Goal: Information Seeking & Learning: Learn about a topic

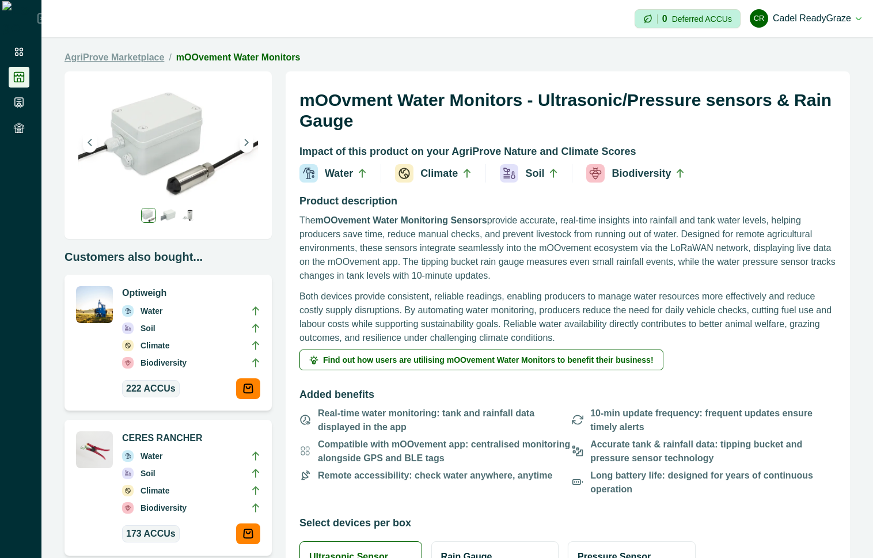
click at [135, 60] on link "AgriProve Marketplace" at bounding box center [115, 58] width 100 height 14
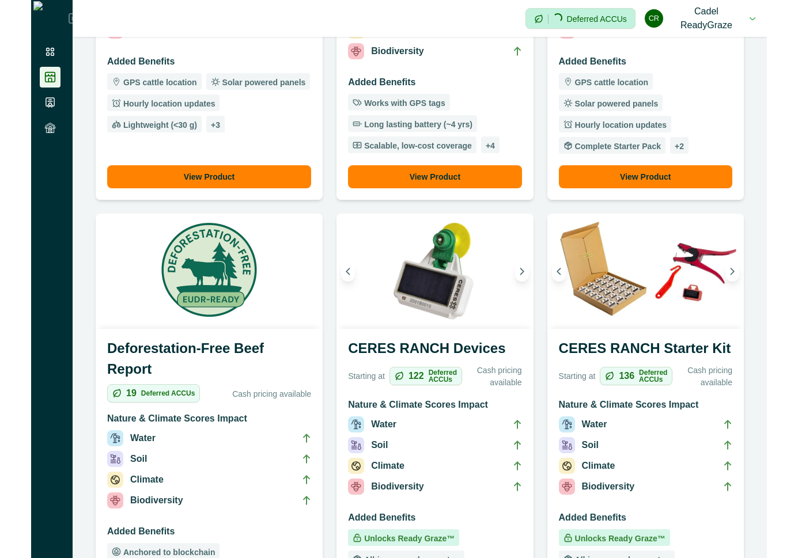
scroll to position [798, 0]
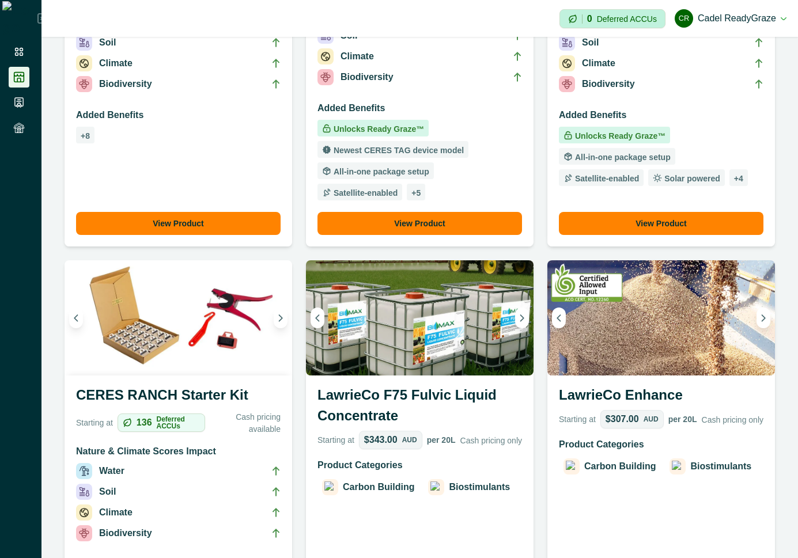
scroll to position [972, 0]
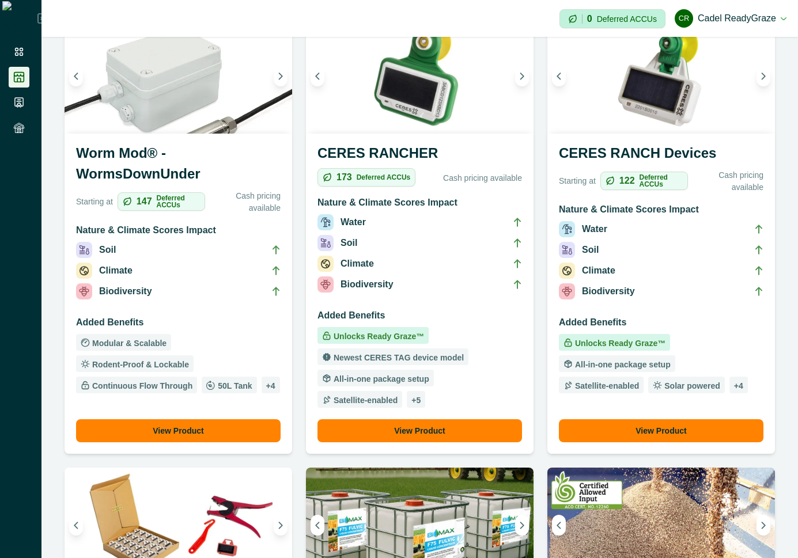
click at [430, 293] on li "Biodiversity" at bounding box center [419, 286] width 204 height 21
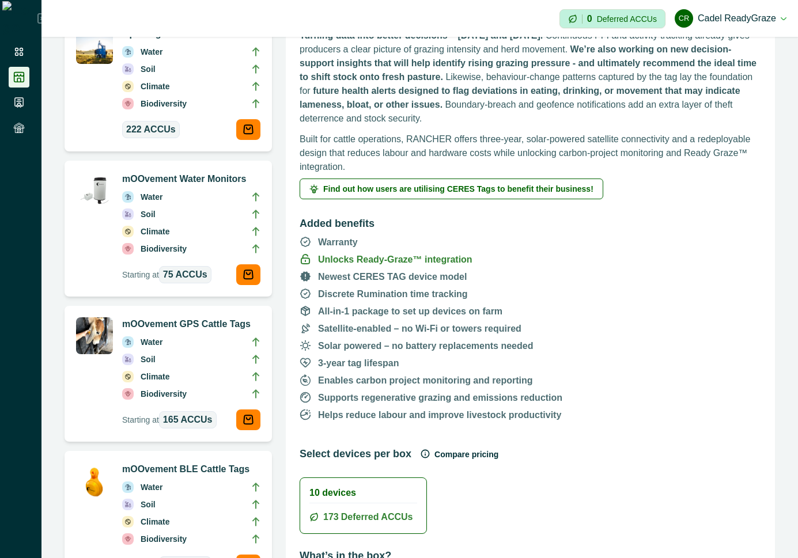
scroll to position [311, 0]
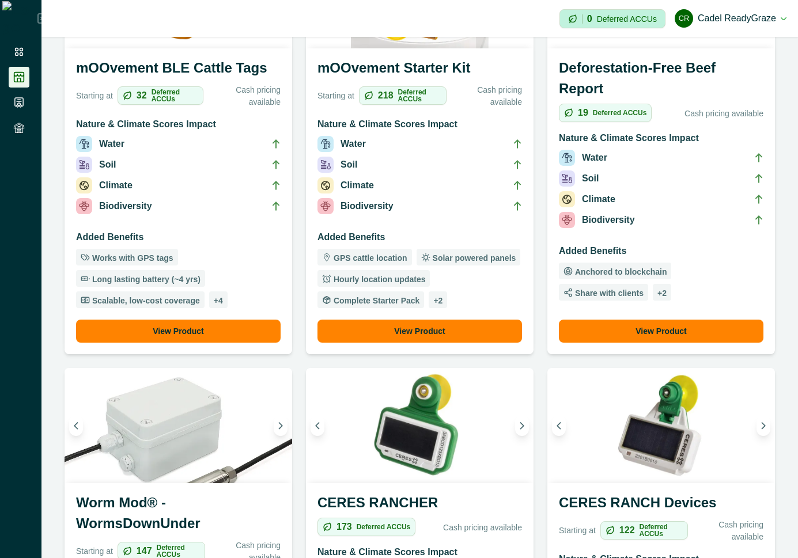
scroll to position [829, 0]
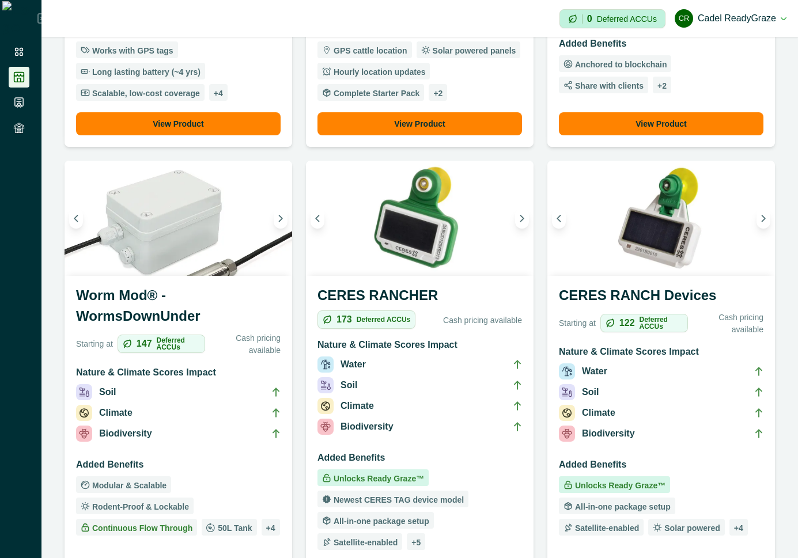
click at [169, 429] on li "Biodiversity" at bounding box center [178, 436] width 204 height 21
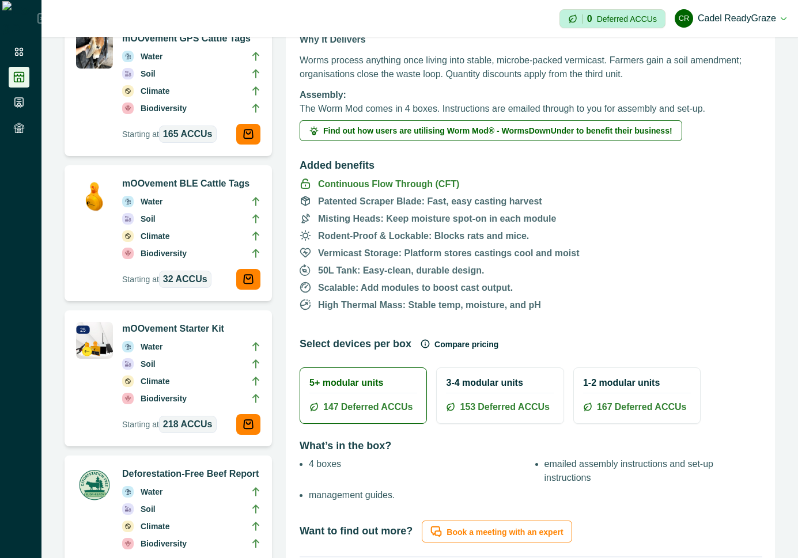
scroll to position [622, 0]
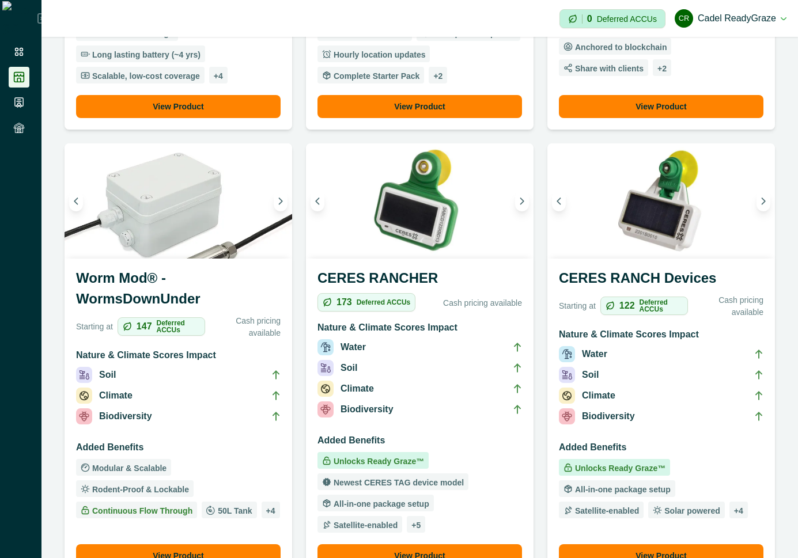
scroll to position [1037, 0]
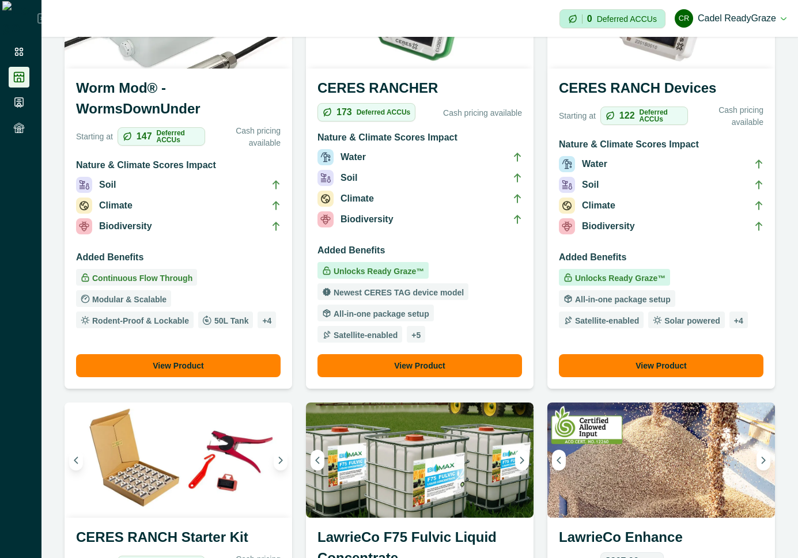
click at [214, 199] on li "Climate" at bounding box center [178, 208] width 204 height 21
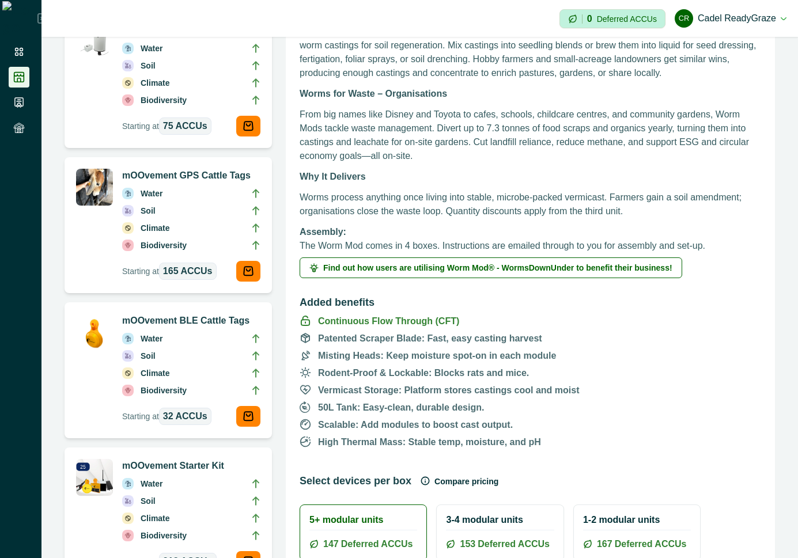
scroll to position [415, 0]
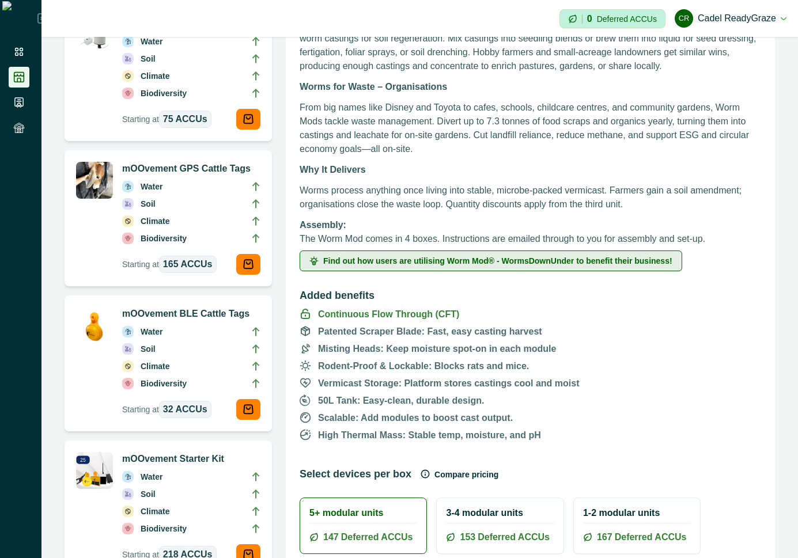
click at [495, 257] on span "Find out how users are utilising Worm Mod® - WormsDownUnder to benefit their bu…" at bounding box center [497, 261] width 349 height 8
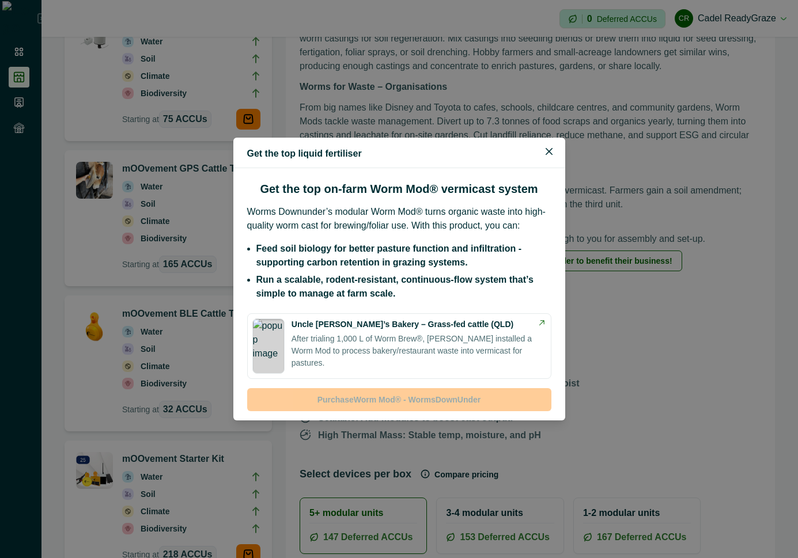
click at [461, 341] on p "After trialing 1,000 L of Worm Brew®, Brett installed a Worm Mod to process bak…" at bounding box center [418, 351] width 255 height 36
click at [555, 146] on button "Close" at bounding box center [549, 151] width 18 height 18
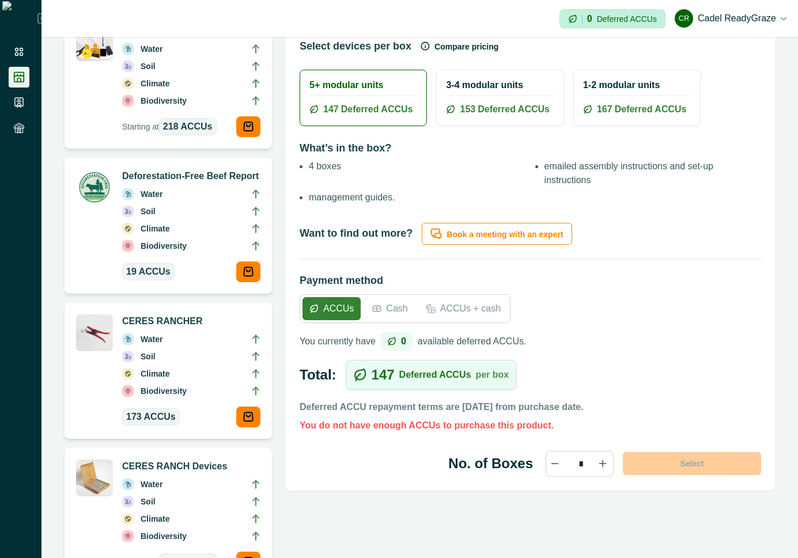
scroll to position [726, 0]
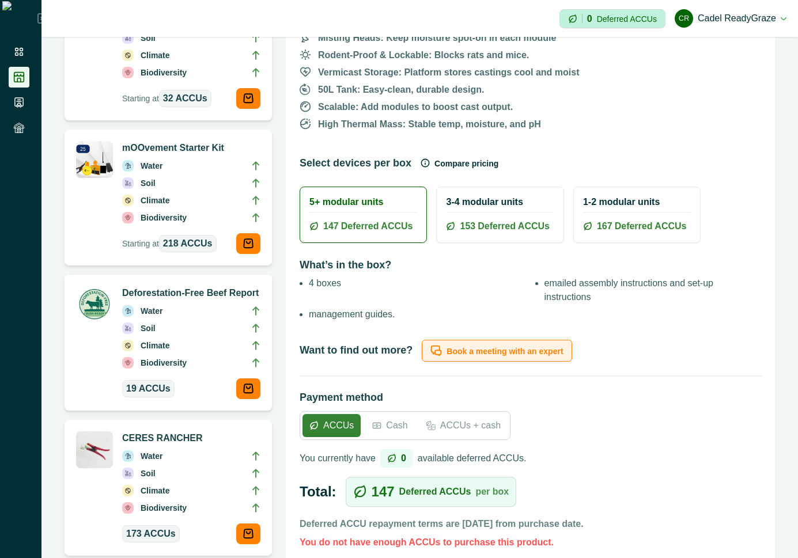
click at [532, 351] on p "Book a meeting with an expert" at bounding box center [504, 352] width 116 height 10
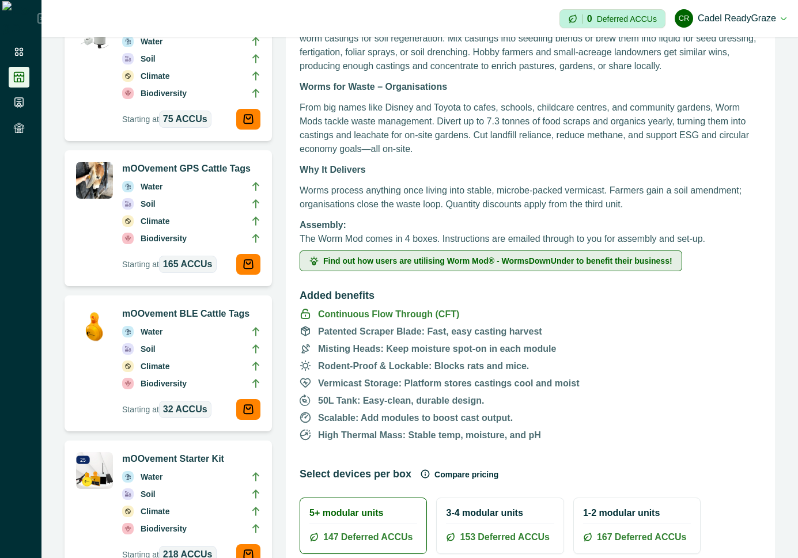
scroll to position [518, 0]
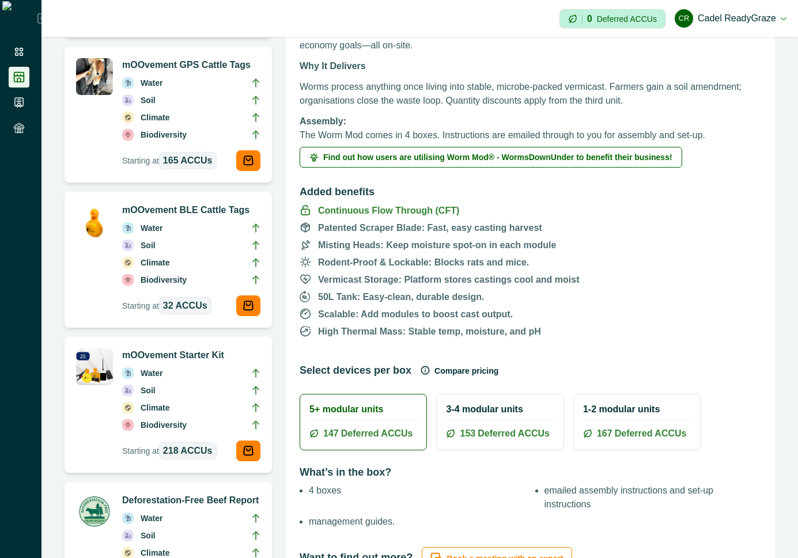
click at [421, 371] on icon "button" at bounding box center [424, 370] width 7 height 7
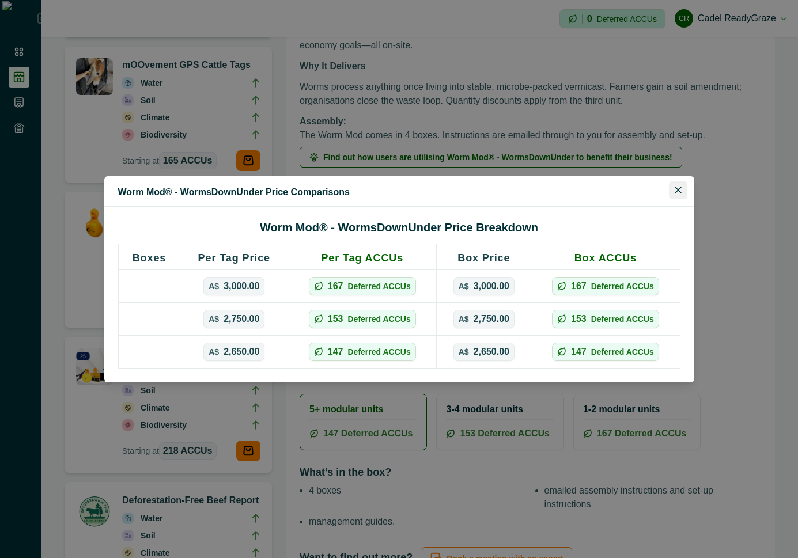
click at [679, 192] on icon "Close" at bounding box center [678, 190] width 7 height 7
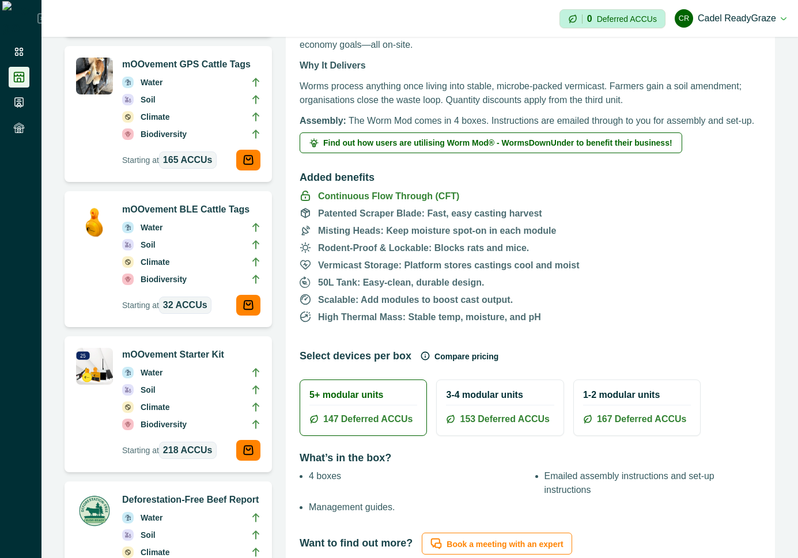
scroll to position [415, 0]
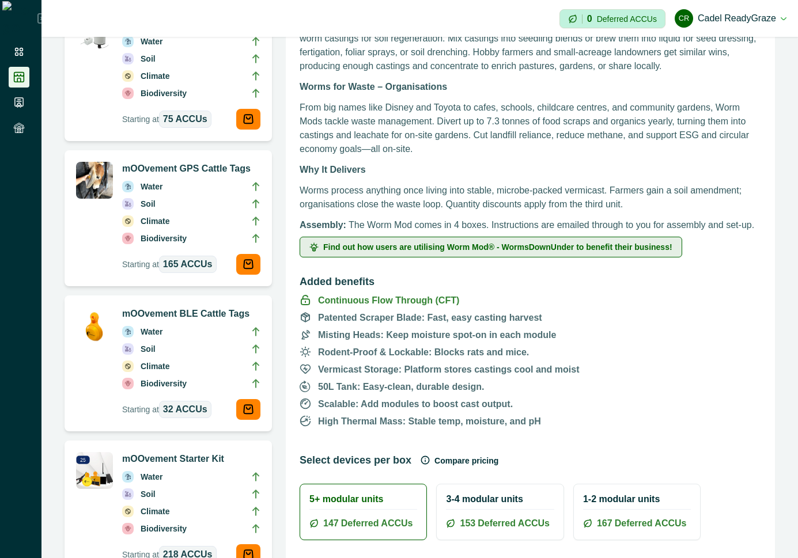
click at [511, 243] on span "Find out how users are utilising Worm Mod® - WormsDownUnder to benefit their bu…" at bounding box center [497, 247] width 349 height 8
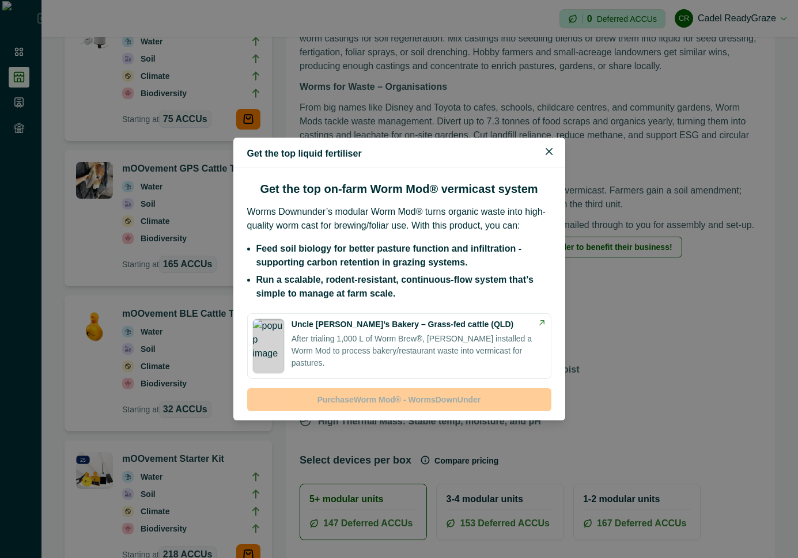
click at [711, 331] on div "Get the top liquid fertiliser Get the top on-farm Worm Mod® vermicast system Wo…" at bounding box center [399, 279] width 798 height 558
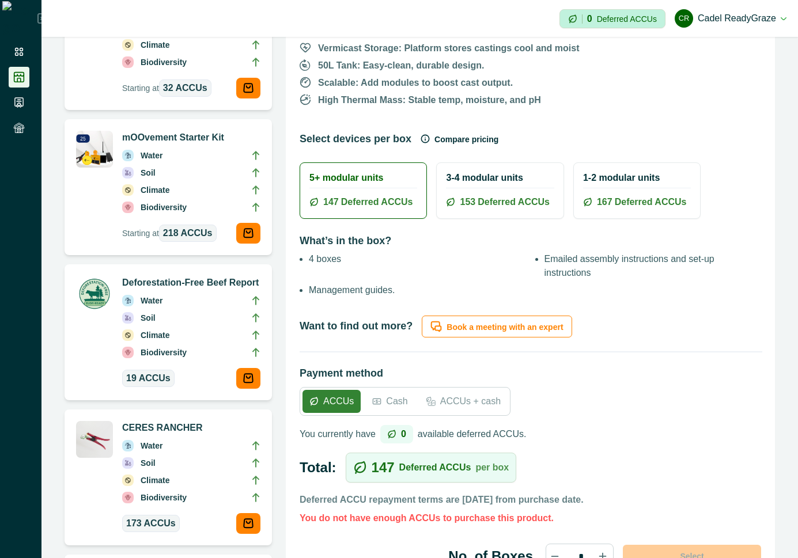
scroll to position [622, 0]
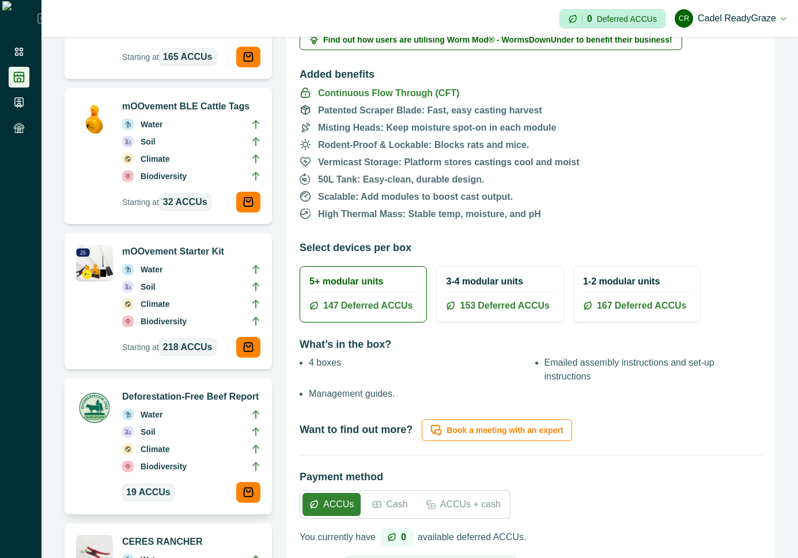
scroll to position [829, 0]
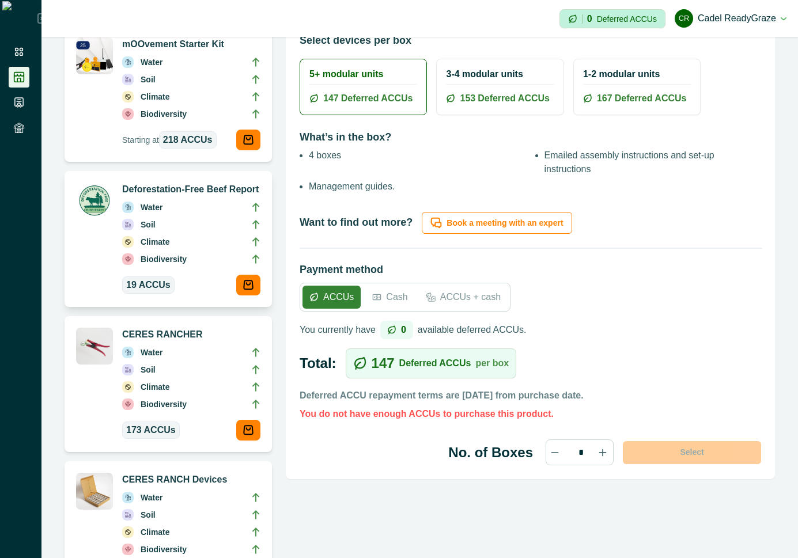
click at [180, 231] on li "Soil" at bounding box center [191, 226] width 138 height 17
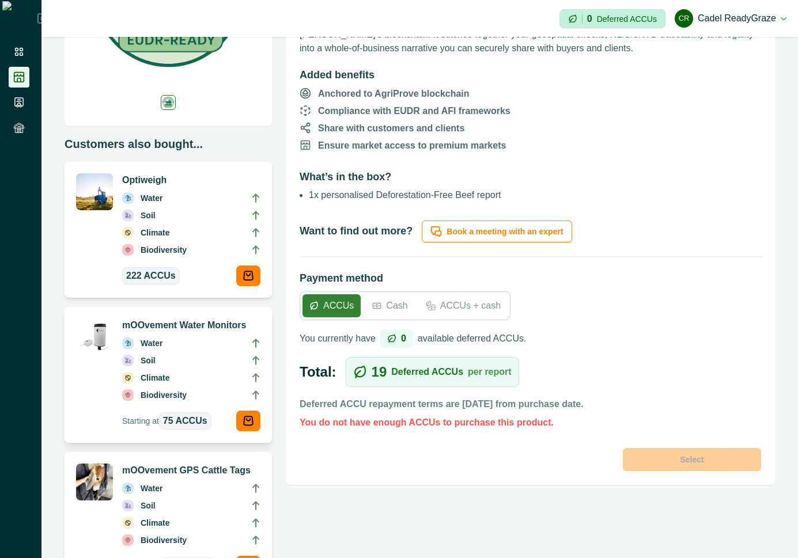
scroll to position [207, 0]
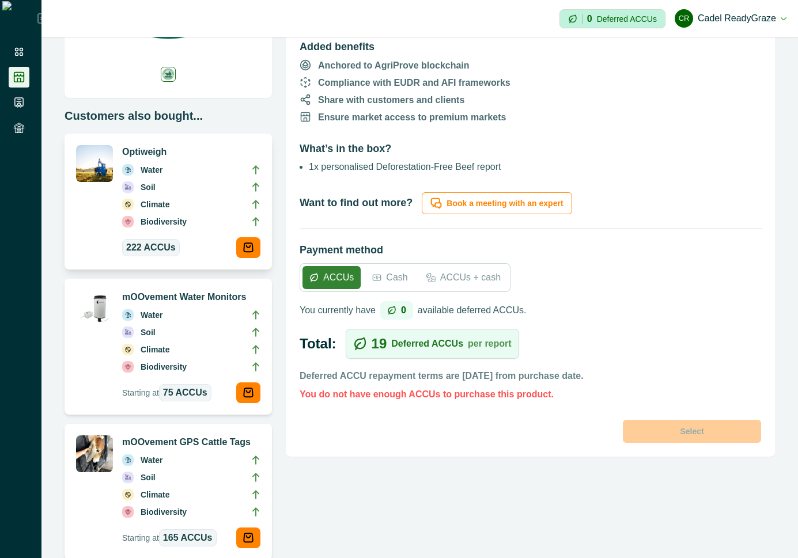
click at [203, 176] on li "Water" at bounding box center [191, 172] width 138 height 17
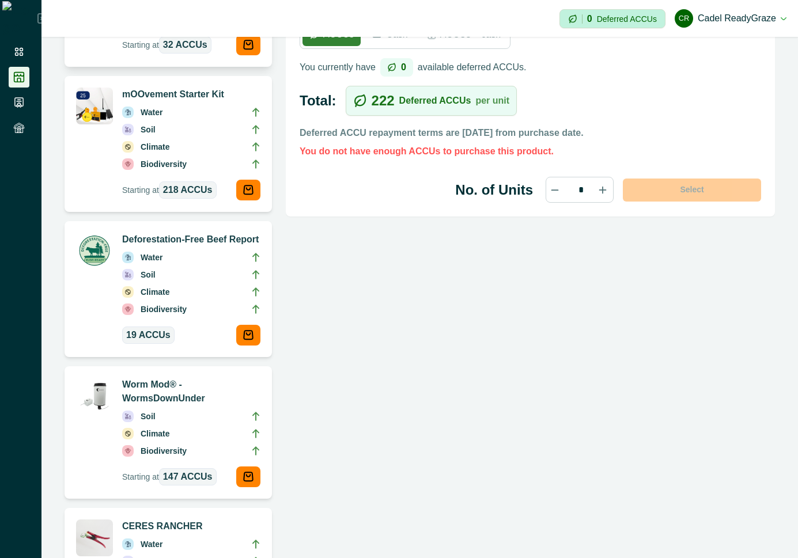
scroll to position [829, 0]
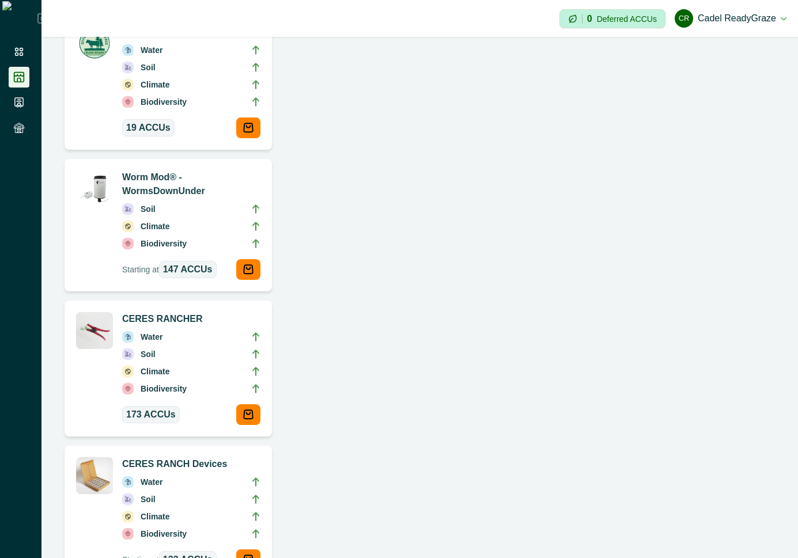
click at [176, 363] on li "Soil" at bounding box center [191, 356] width 138 height 17
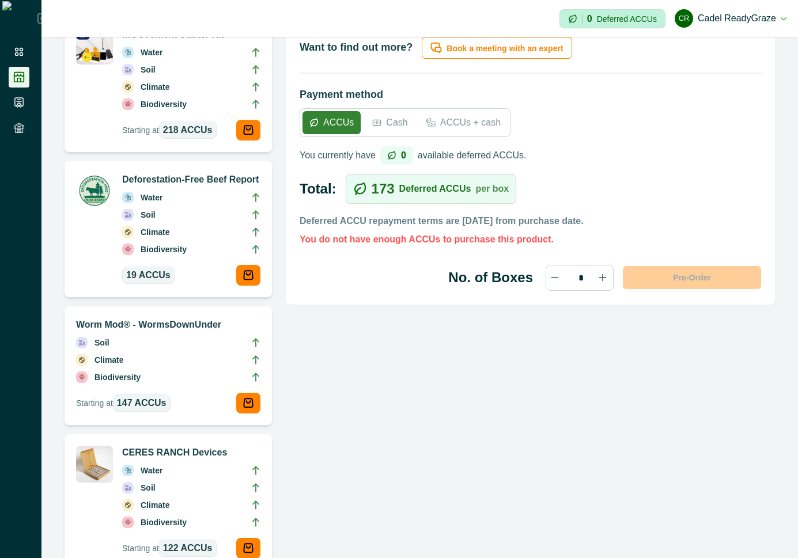
scroll to position [829, 0]
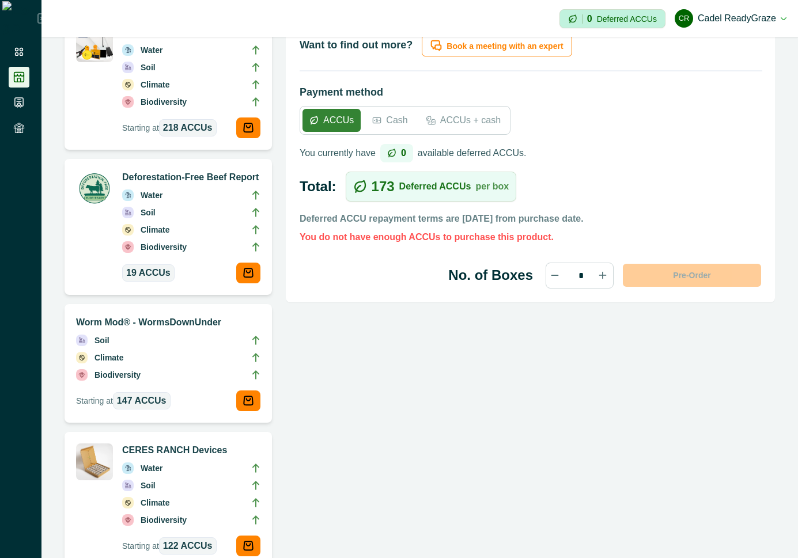
click at [169, 359] on li "Climate" at bounding box center [168, 359] width 184 height 17
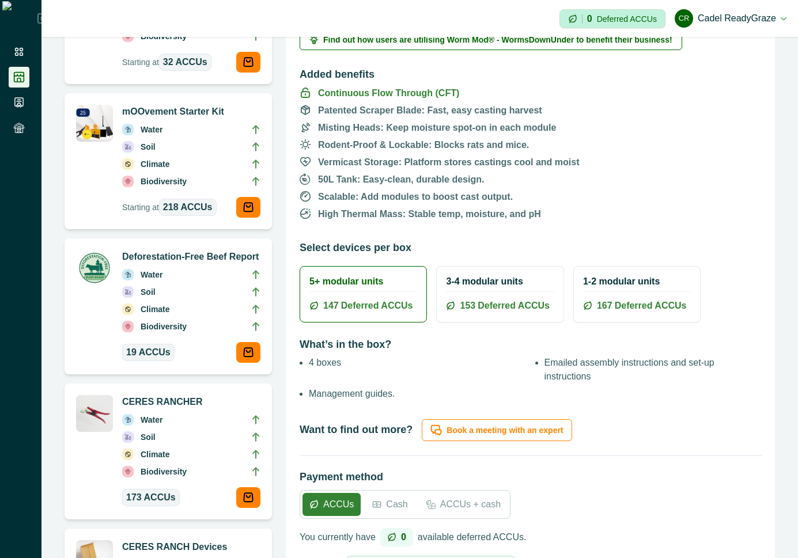
scroll to position [726, 0]
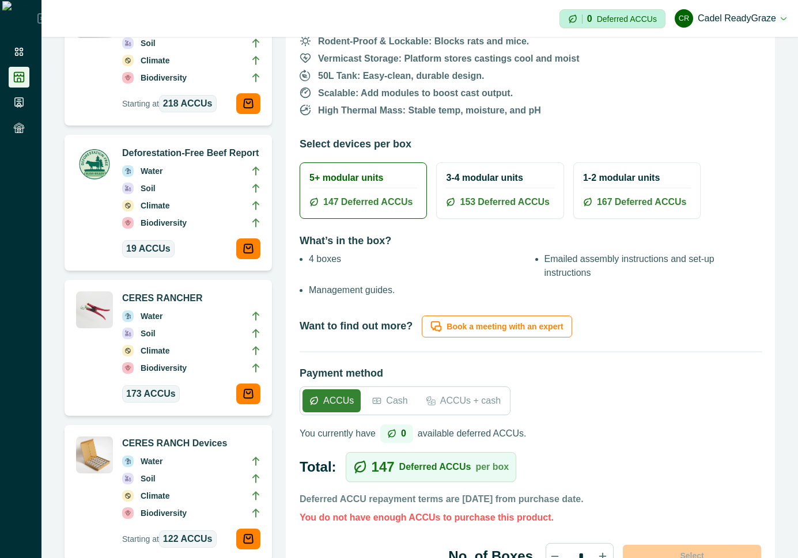
click at [486, 188] on div "3-4 modular units 153 Deferred ACCUs" at bounding box center [500, 190] width 126 height 55
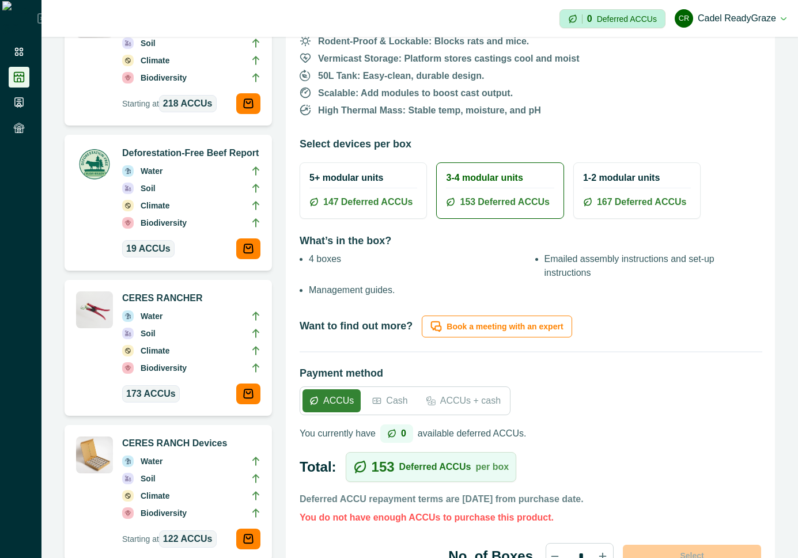
click at [597, 185] on div "1-2 modular units 167 Deferred ACCUs" at bounding box center [637, 190] width 126 height 55
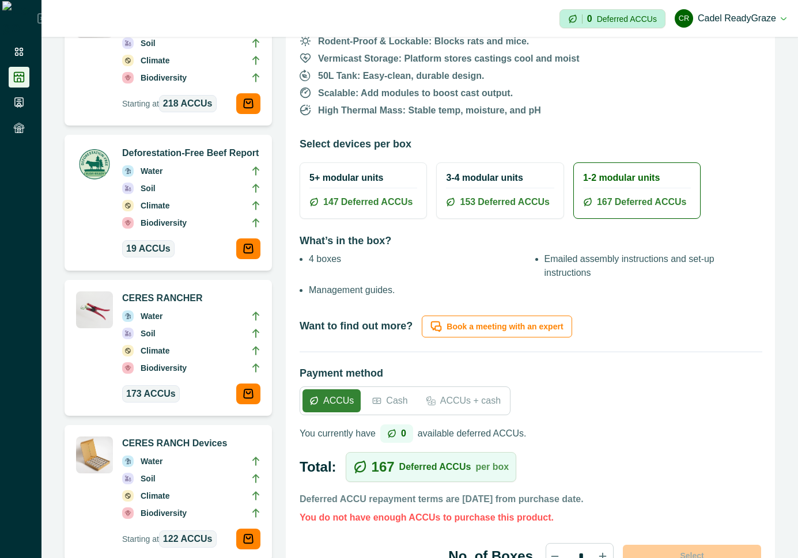
click at [391, 181] on h2 "5+ modular units" at bounding box center [363, 177] width 108 height 11
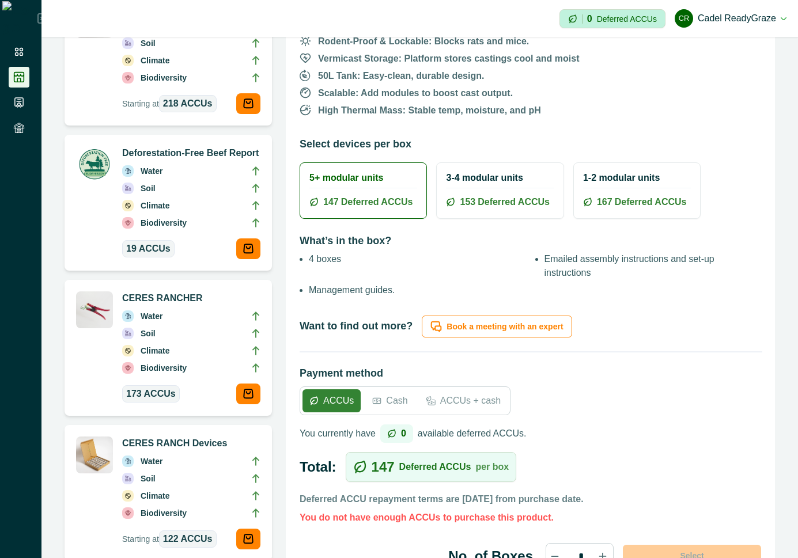
click at [459, 180] on h2 "3-4 modular units" at bounding box center [500, 177] width 108 height 11
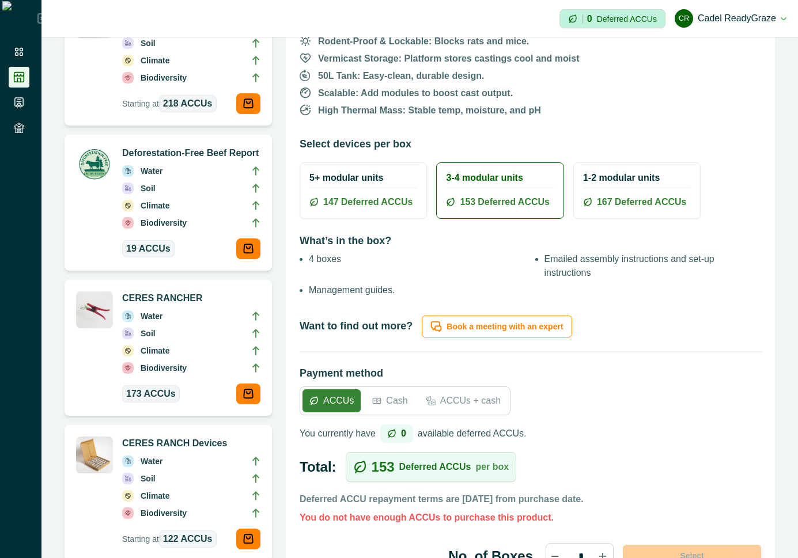
click at [604, 180] on h2 "1-2 modular units" at bounding box center [637, 177] width 108 height 11
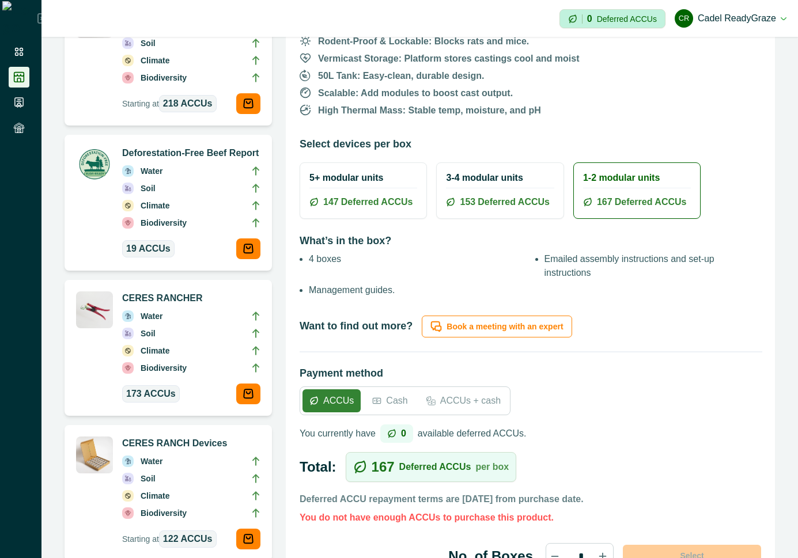
click at [367, 188] on div "5+ modular units 147 Deferred ACCUs" at bounding box center [363, 190] width 126 height 55
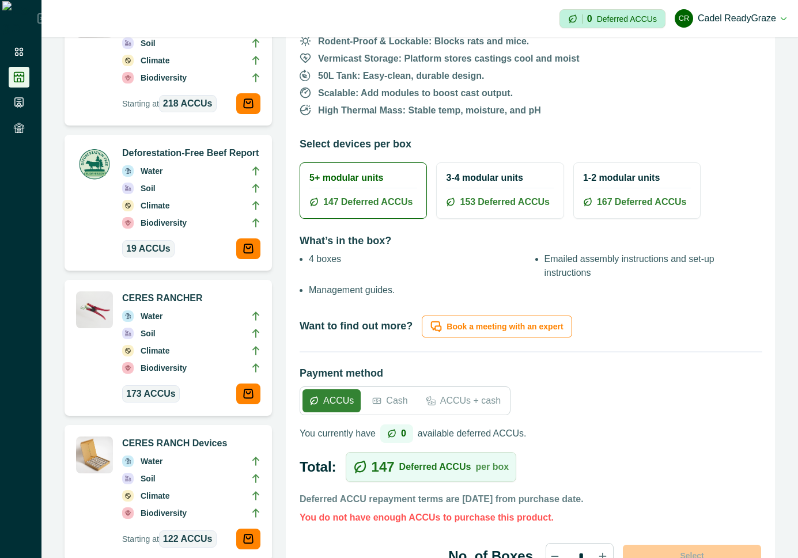
click at [463, 171] on div "3-4 modular units 153 Deferred ACCUs" at bounding box center [500, 190] width 126 height 55
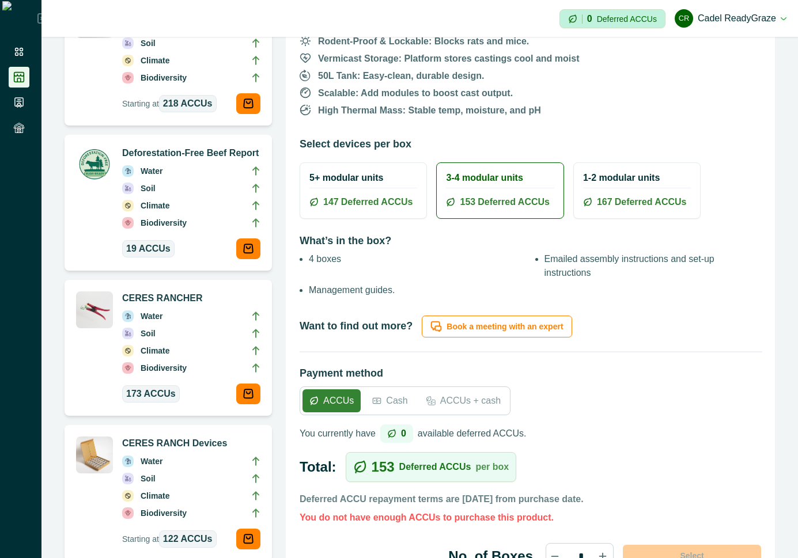
click at [632, 182] on h2 "1-2 modular units" at bounding box center [637, 177] width 108 height 11
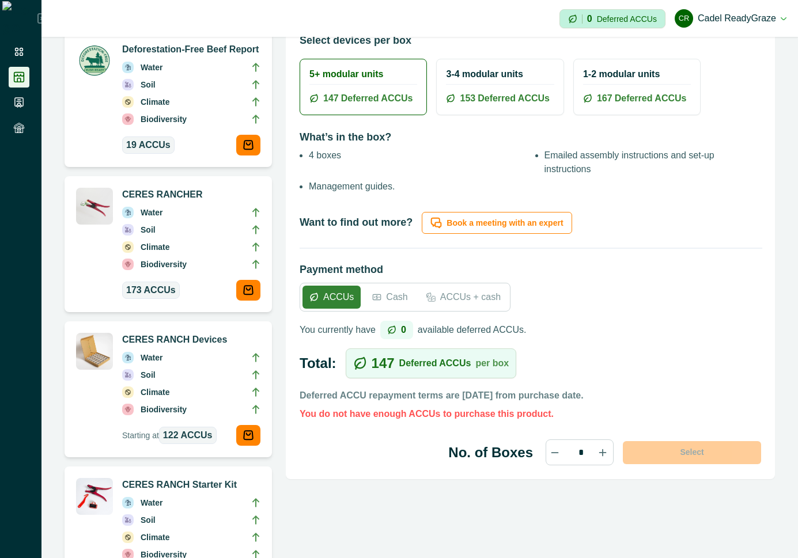
scroll to position [726, 0]
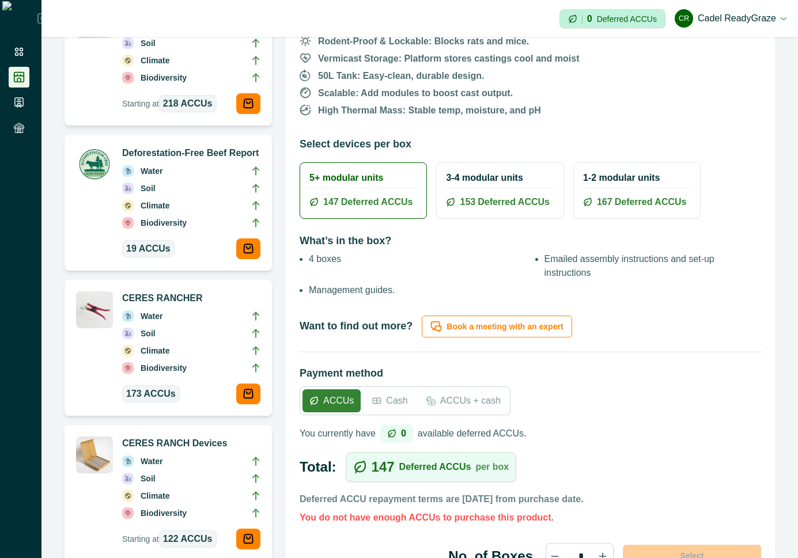
click at [460, 195] on span "153" at bounding box center [468, 202] width 16 height 14
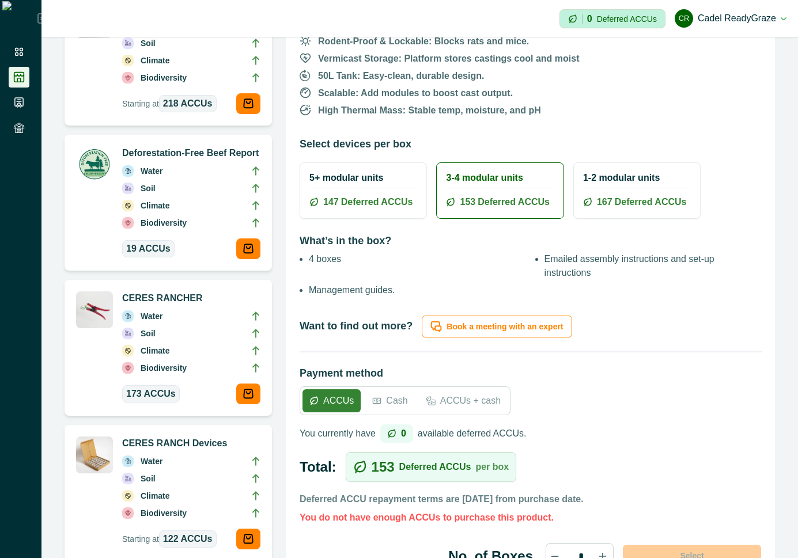
click at [602, 188] on hr at bounding box center [637, 188] width 108 height 1
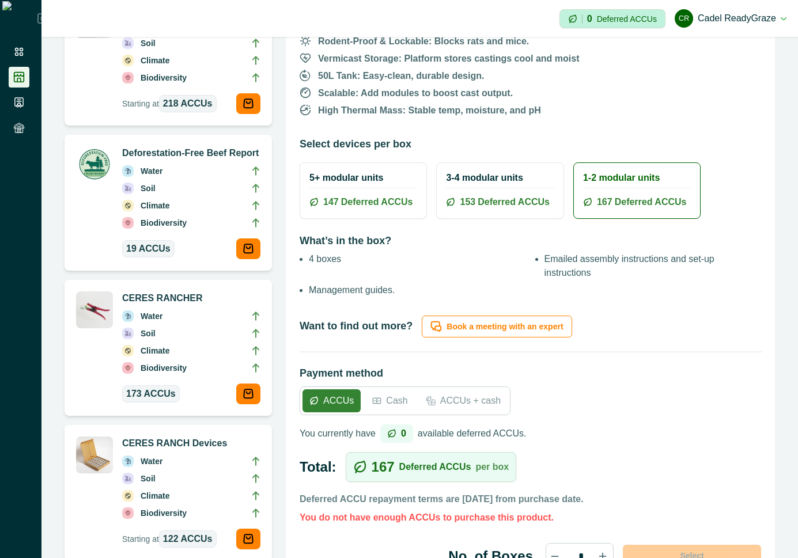
click at [357, 179] on h2 "5+ modular units" at bounding box center [363, 177] width 108 height 11
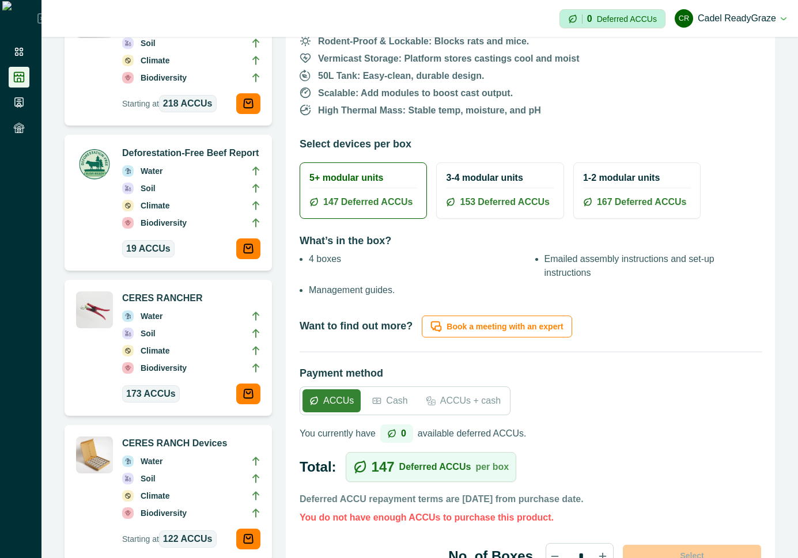
click at [472, 175] on h2 "3-4 modular units" at bounding box center [500, 177] width 108 height 11
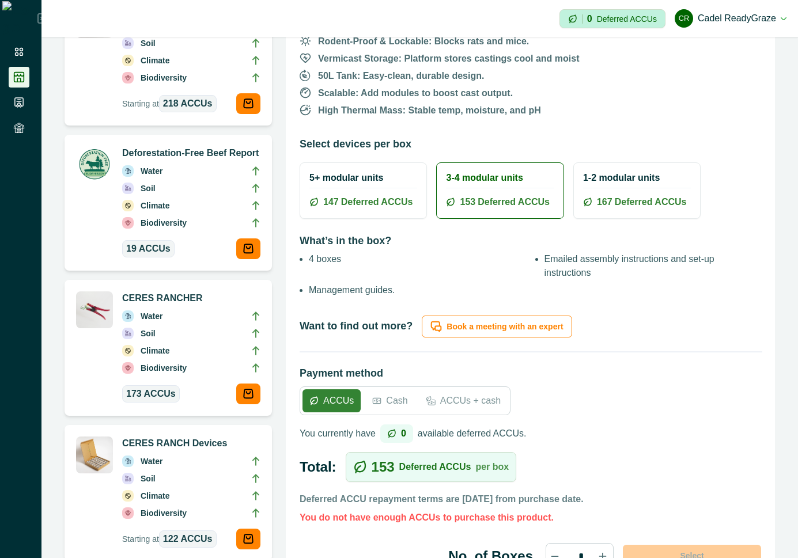
click at [600, 175] on h2 "1-2 modular units" at bounding box center [637, 177] width 108 height 11
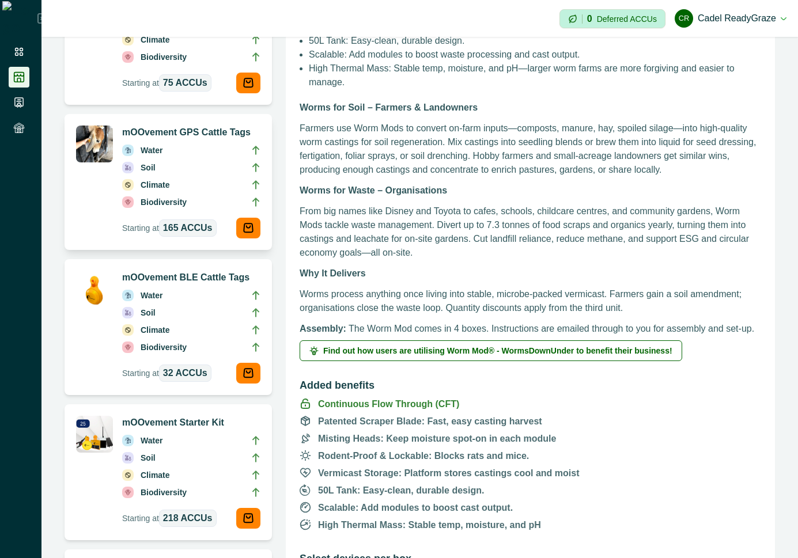
scroll to position [0, 0]
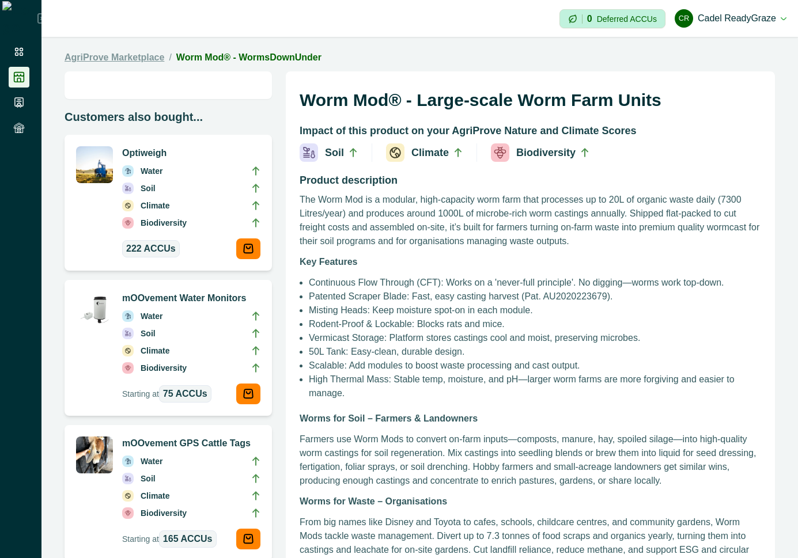
click at [142, 60] on link "AgriProve Marketplace" at bounding box center [115, 58] width 100 height 14
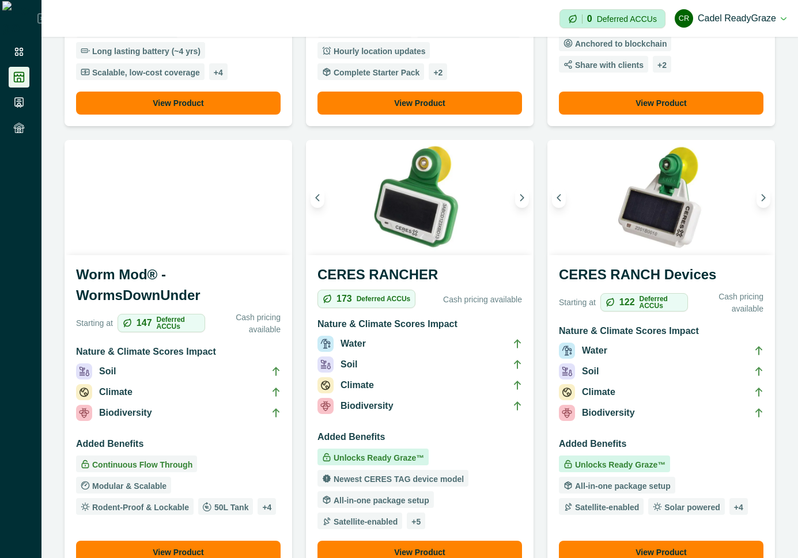
scroll to position [933, 0]
